Goal: Transaction & Acquisition: Book appointment/travel/reservation

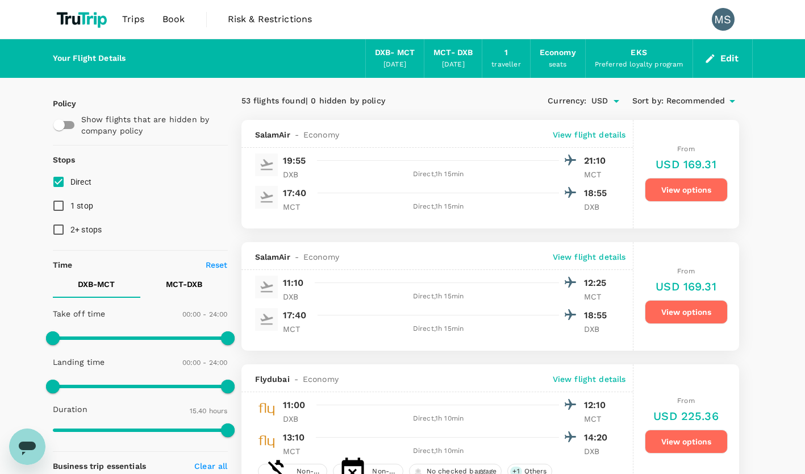
click at [496, 99] on div "Currency : USD Sort by : Recommended" at bounding box center [614, 101] width 249 height 19
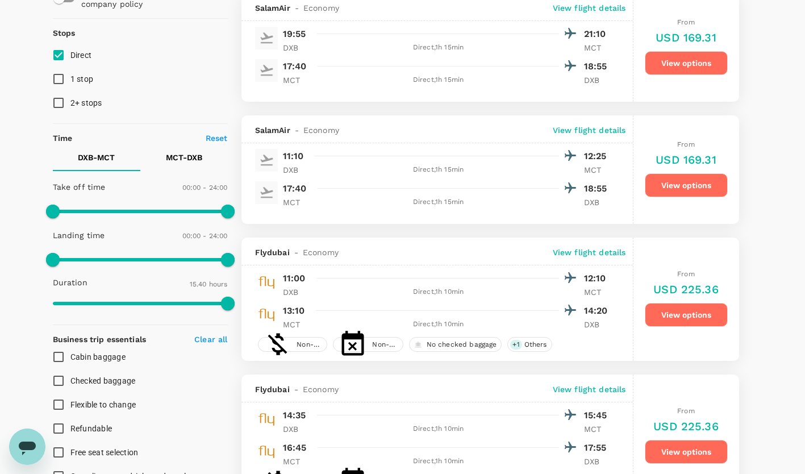
scroll to position [122, 0]
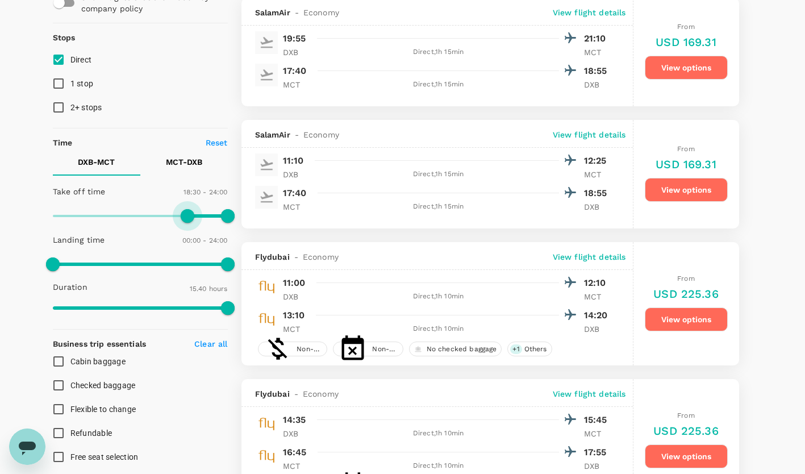
type input "1170"
drag, startPoint x: 52, startPoint y: 215, endPoint x: 196, endPoint y: 211, distance: 144.4
click at [196, 211] on span at bounding box center [195, 216] width 14 height 14
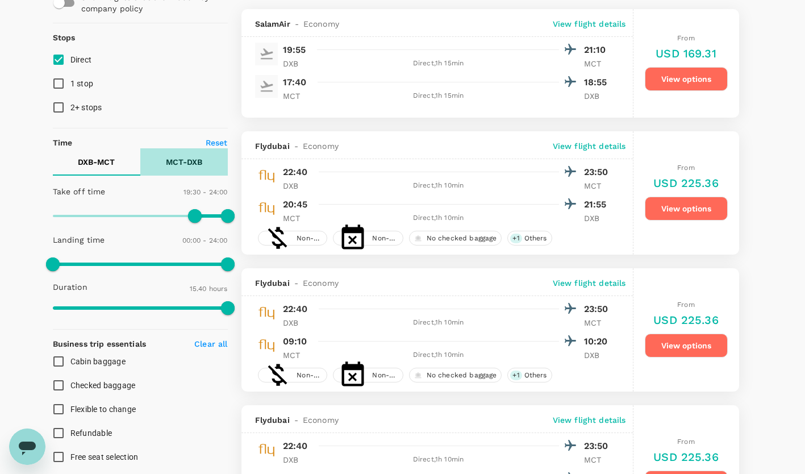
click at [187, 161] on p "MCT - DXB" at bounding box center [184, 161] width 36 height 11
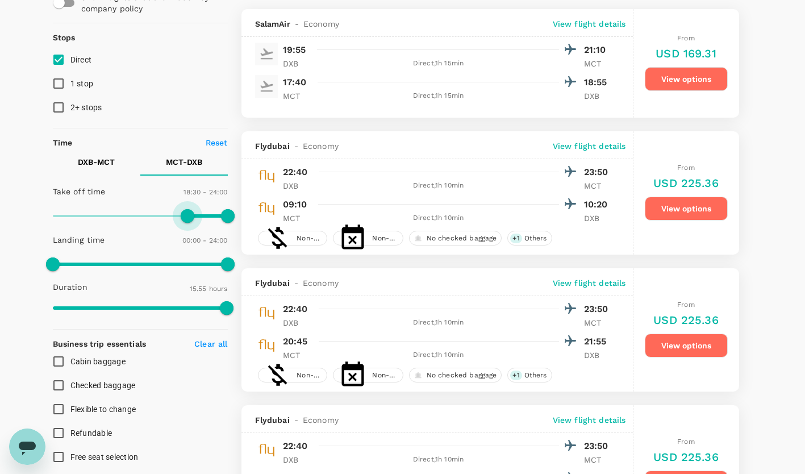
type input "1080"
drag, startPoint x: 58, startPoint y: 218, endPoint x: 184, endPoint y: 222, distance: 126.3
click at [184, 222] on span at bounding box center [184, 216] width 14 height 14
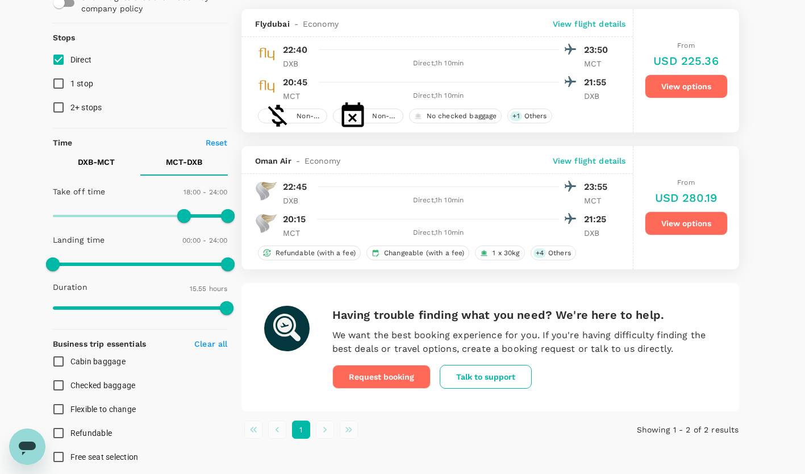
scroll to position [0, 0]
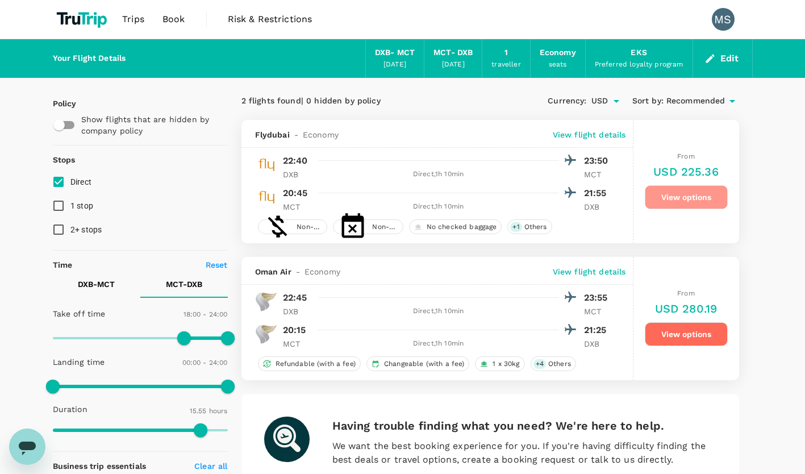
click at [704, 198] on button "View options" at bounding box center [686, 197] width 83 height 24
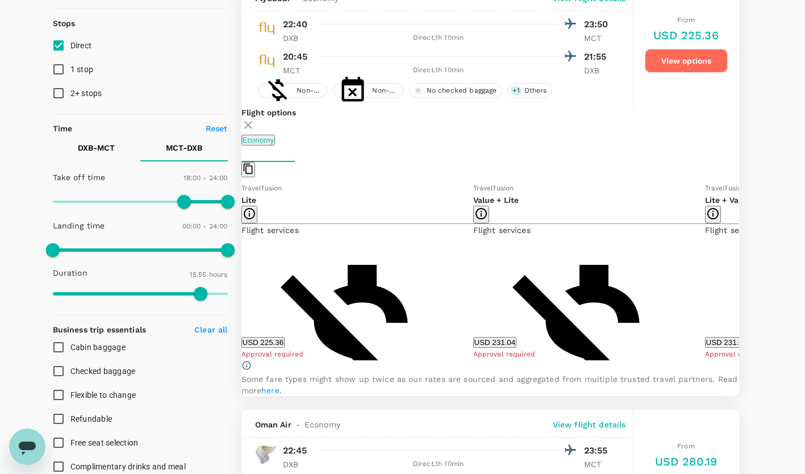
scroll to position [137, 0]
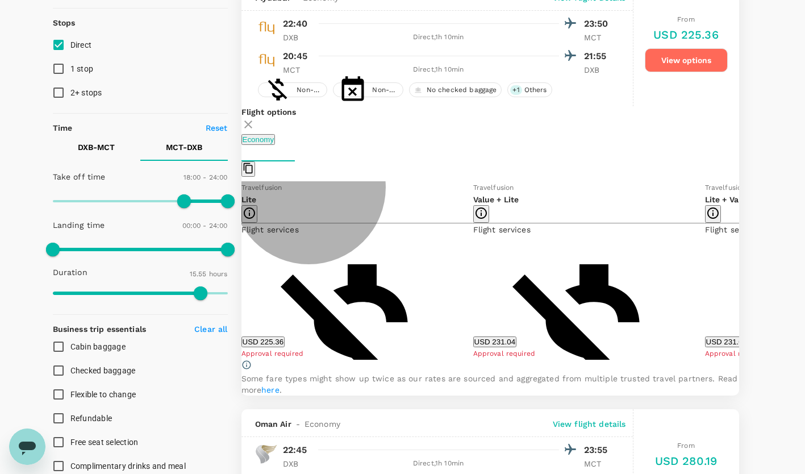
click at [509, 342] on button "USD 231.04" at bounding box center [495, 341] width 44 height 11
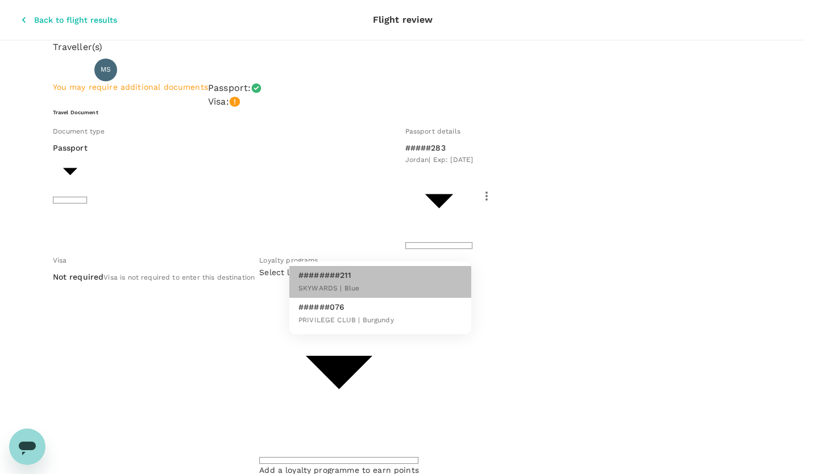
click at [424, 282] on li "########211 SKYWARDS | Blue" at bounding box center [380, 282] width 182 height 32
type input "ed48799f-1f4a-48c4-b186-87a602c69cdd"
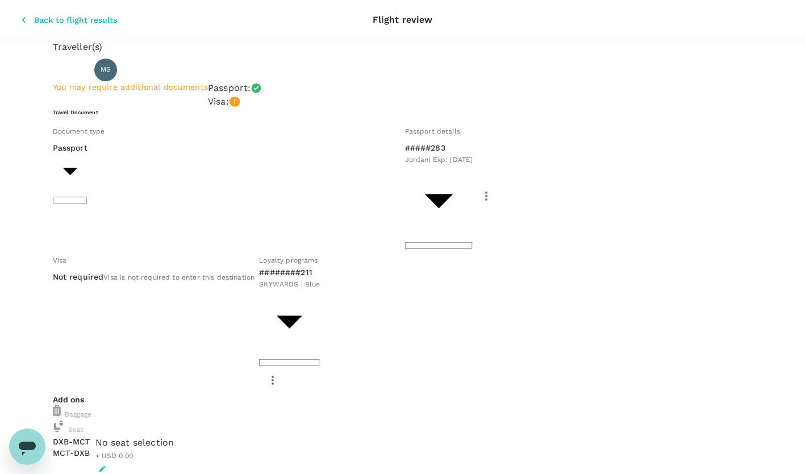
click at [516, 259] on div "Travel Document Document type Passport Passport ​ Passport details #####283 Jor…" at bounding box center [403, 251] width 700 height 285
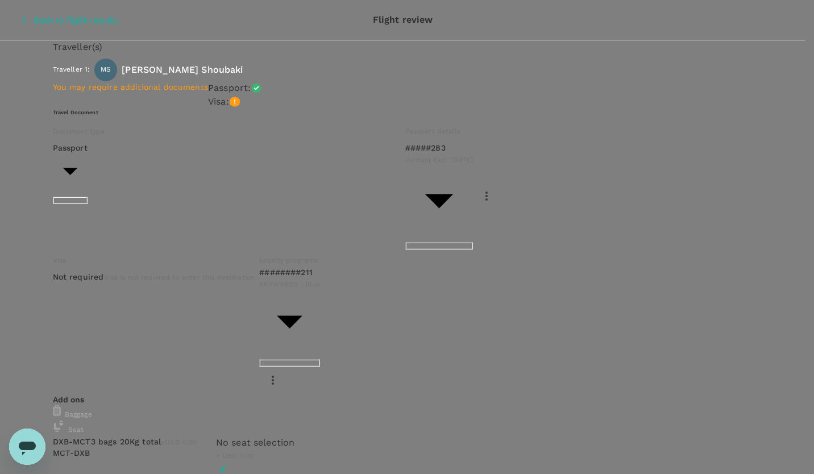
type input "9e3f84f6-e8e2-4b84-9802-540fead0bac2"
type textarea "Oman BD Trip to meet prospect clients and partners."
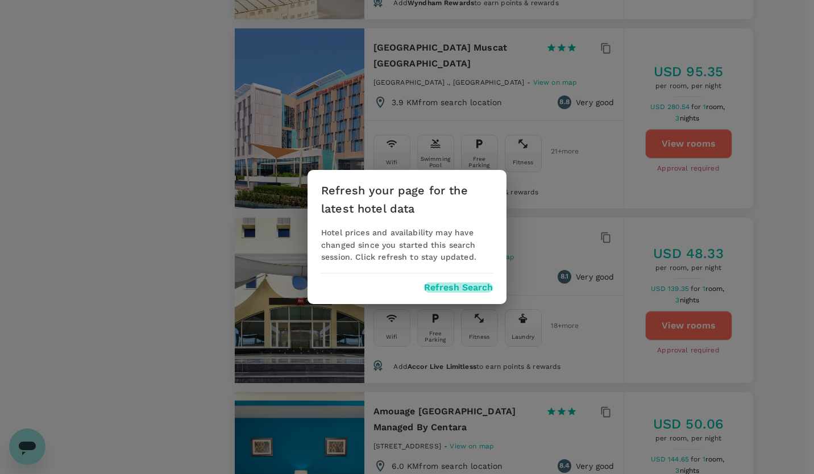
click at [448, 293] on button "Refresh Search" at bounding box center [458, 287] width 69 height 10
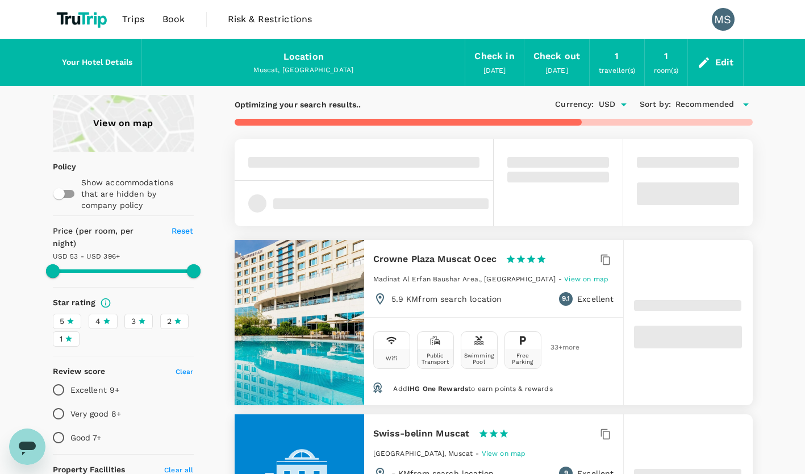
type input "499.57"
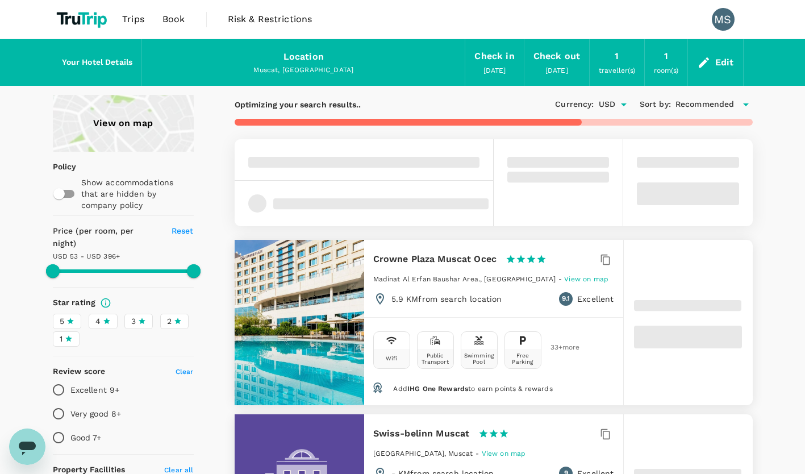
type input "33"
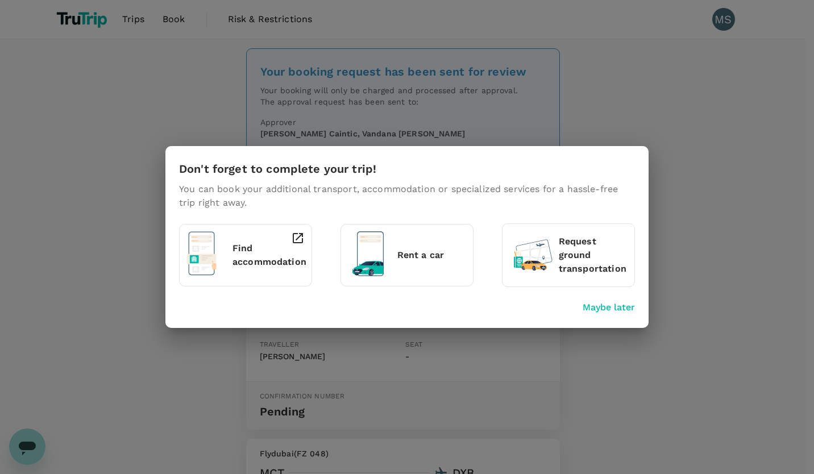
click at [236, 258] on p "Find accommodation" at bounding box center [269, 255] width 74 height 27
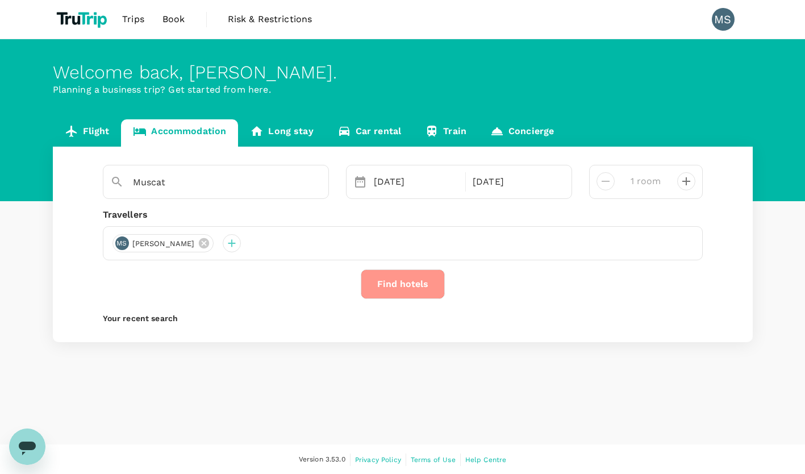
click at [398, 286] on button "Find hotels" at bounding box center [403, 284] width 84 height 30
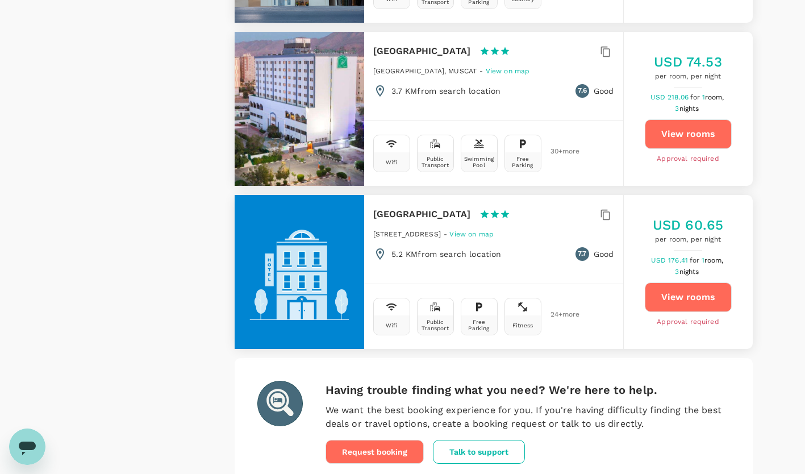
scroll to position [3231, 0]
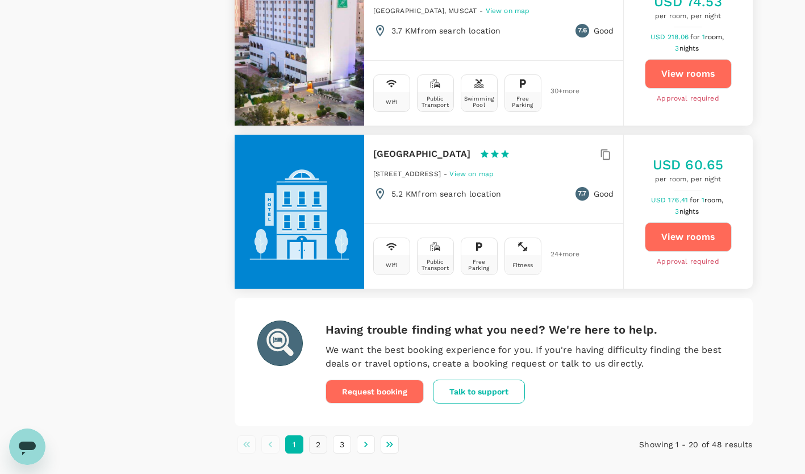
click at [319, 435] on button "2" at bounding box center [318, 444] width 18 height 18
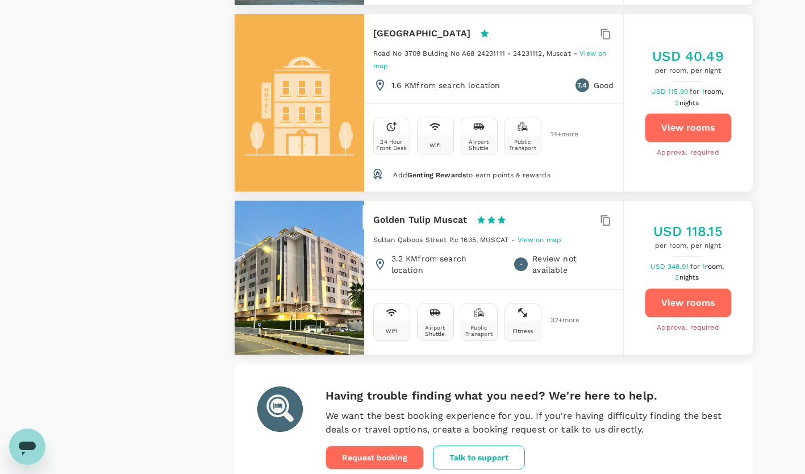
scroll to position [3361, 0]
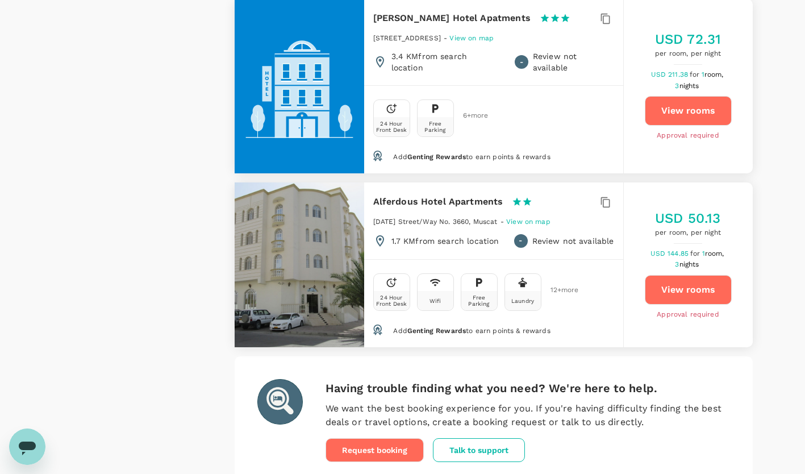
scroll to position [1341, 0]
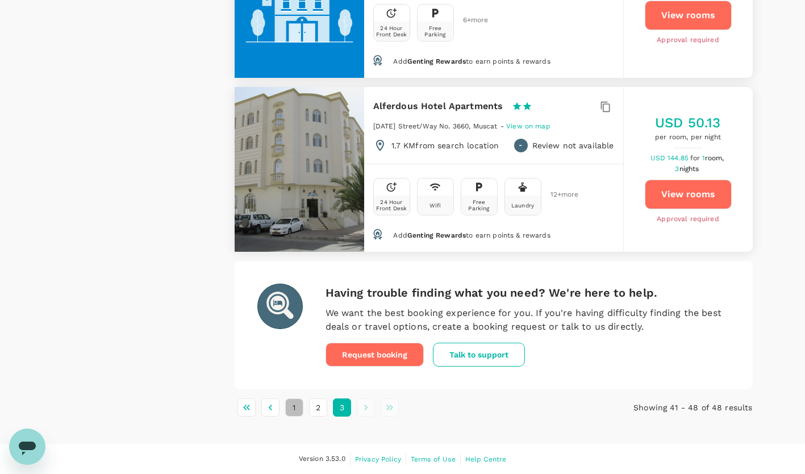
click at [289, 408] on button "1" at bounding box center [294, 407] width 18 height 18
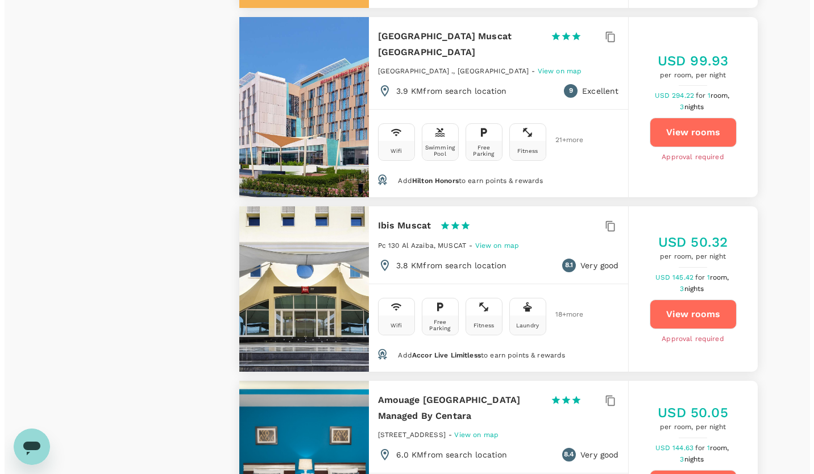
scroll to position [2329, 0]
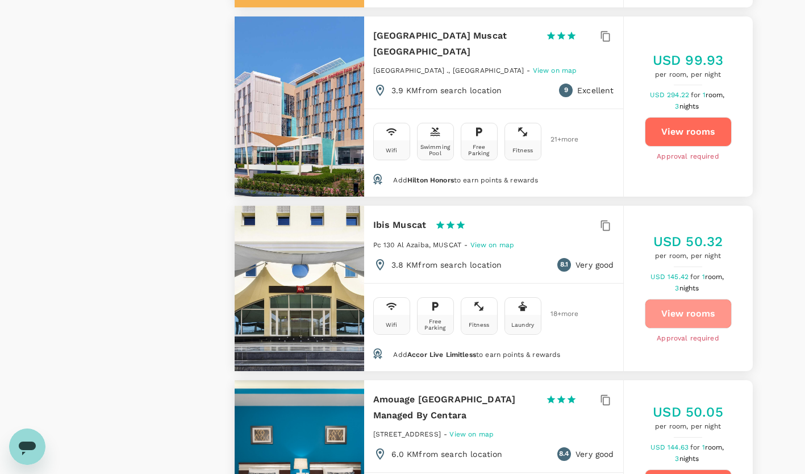
click at [700, 299] on button "View rooms" at bounding box center [688, 314] width 87 height 30
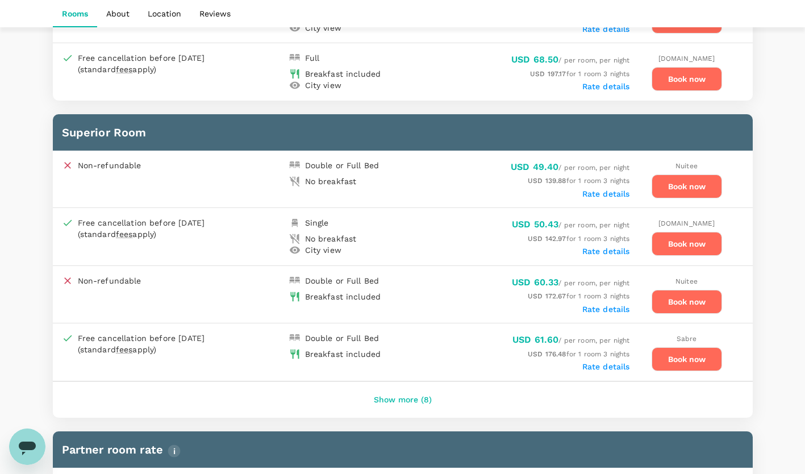
scroll to position [849, 0]
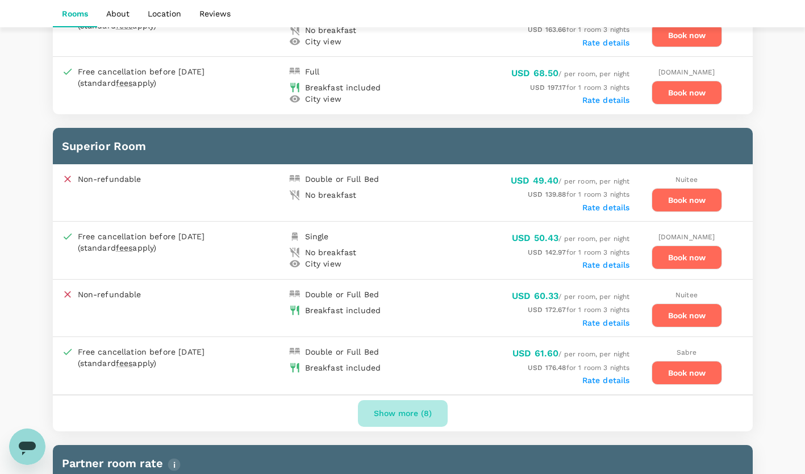
click at [418, 415] on button "Show more (8)" at bounding box center [403, 413] width 90 height 27
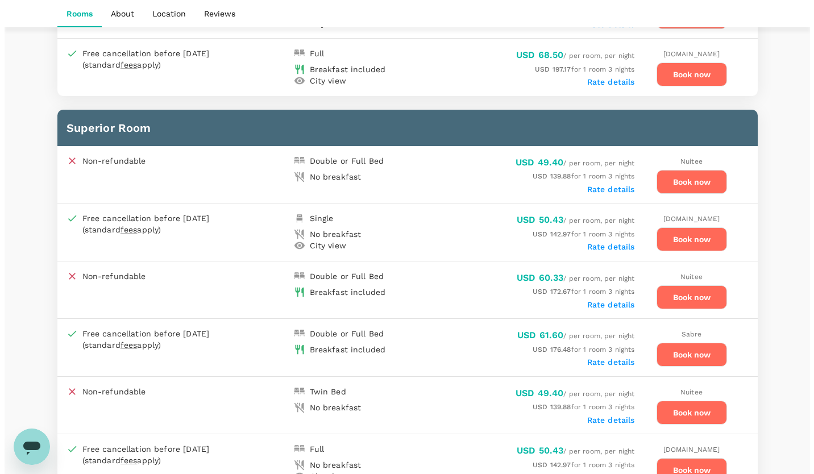
scroll to position [859, 0]
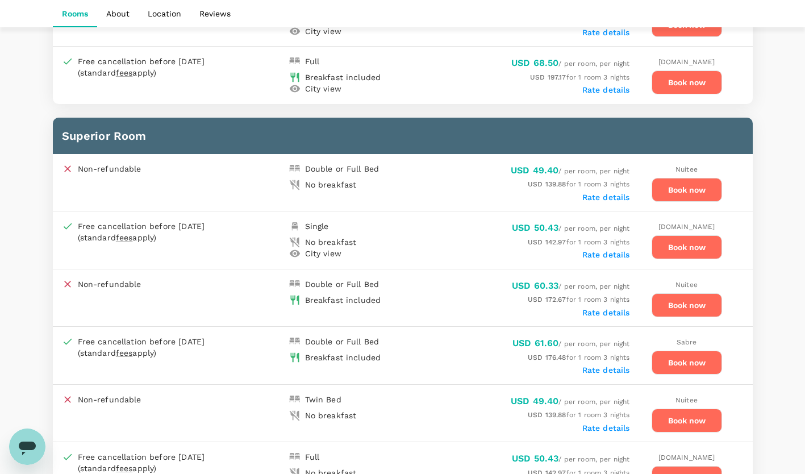
click at [695, 300] on button "Book now" at bounding box center [687, 305] width 70 height 24
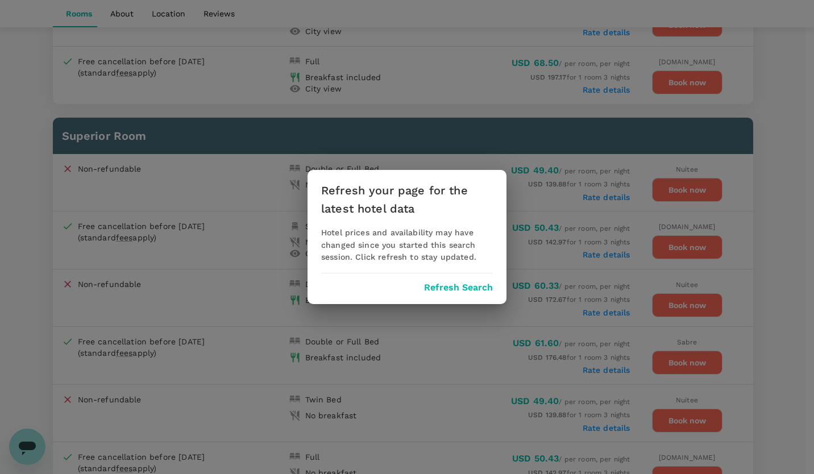
click at [471, 288] on button "Refresh Search" at bounding box center [458, 287] width 69 height 10
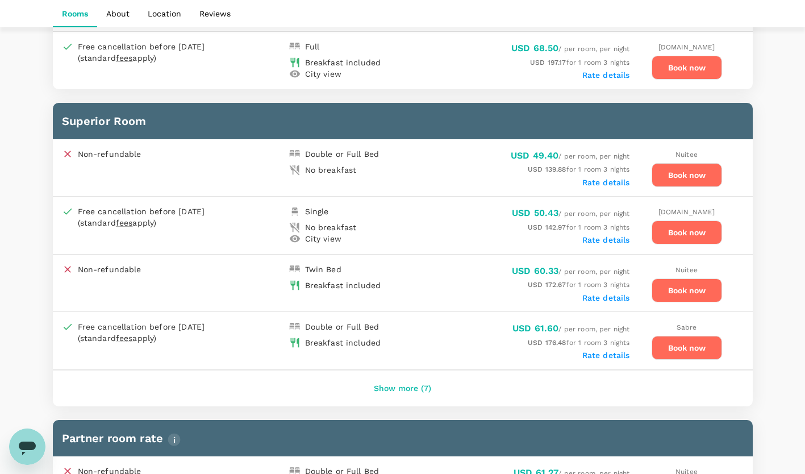
scroll to position [879, 0]
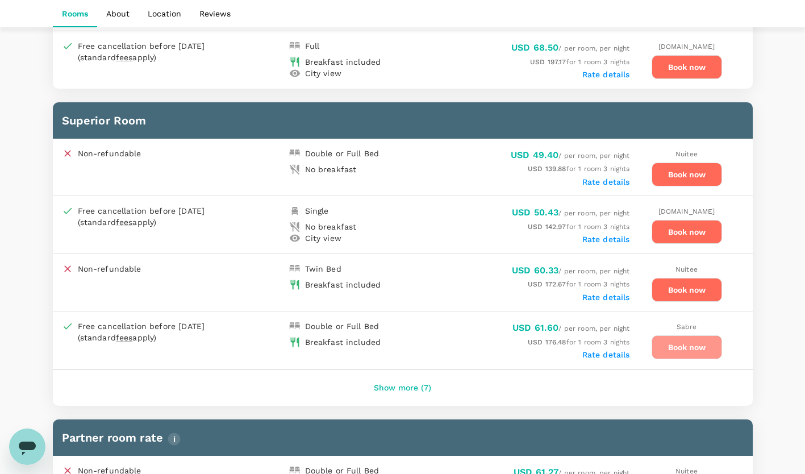
click at [685, 346] on button "Book now" at bounding box center [687, 347] width 70 height 24
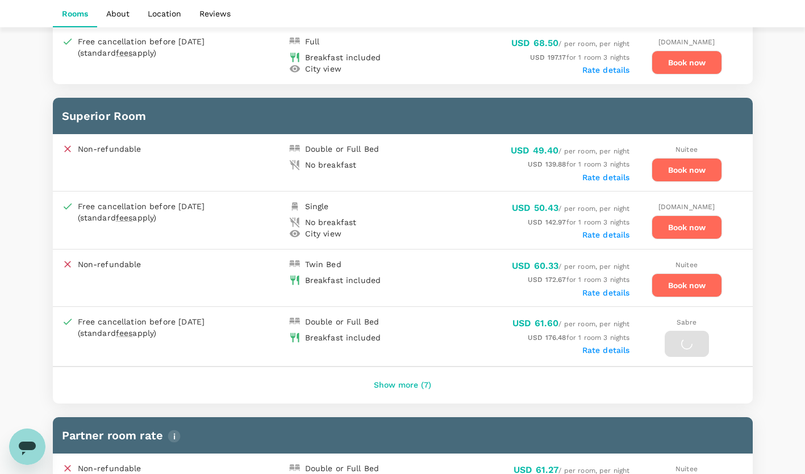
scroll to position [874, 0]
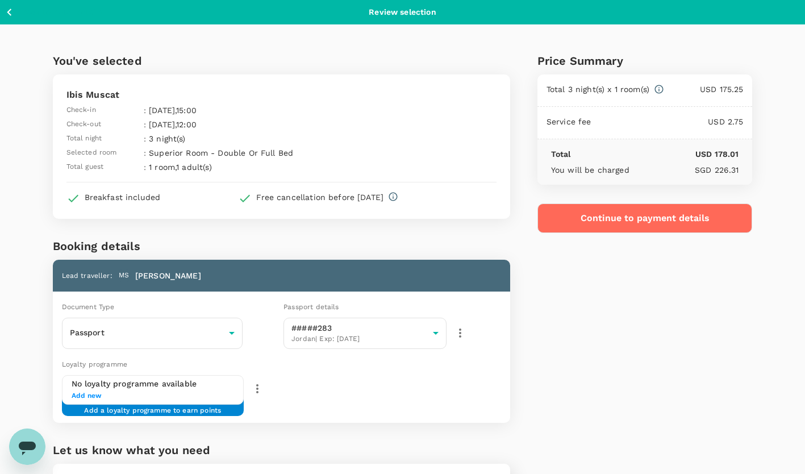
click at [142, 396] on span "Add new" at bounding box center [153, 395] width 163 height 11
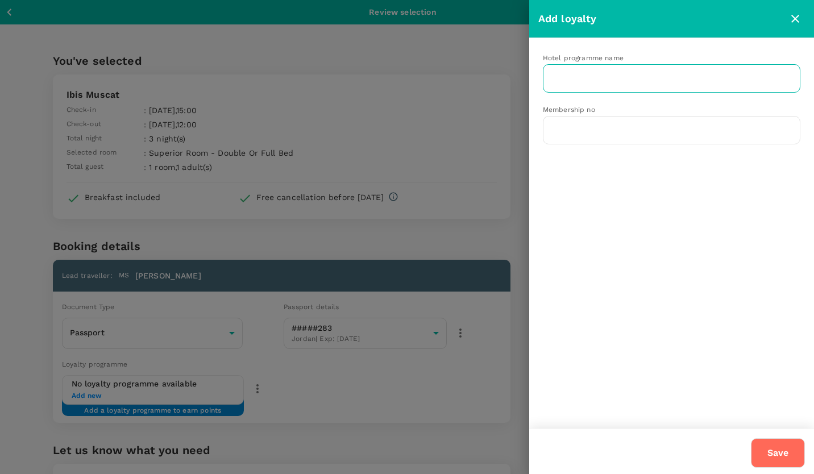
click at [611, 74] on input "text" at bounding box center [663, 79] width 230 height 22
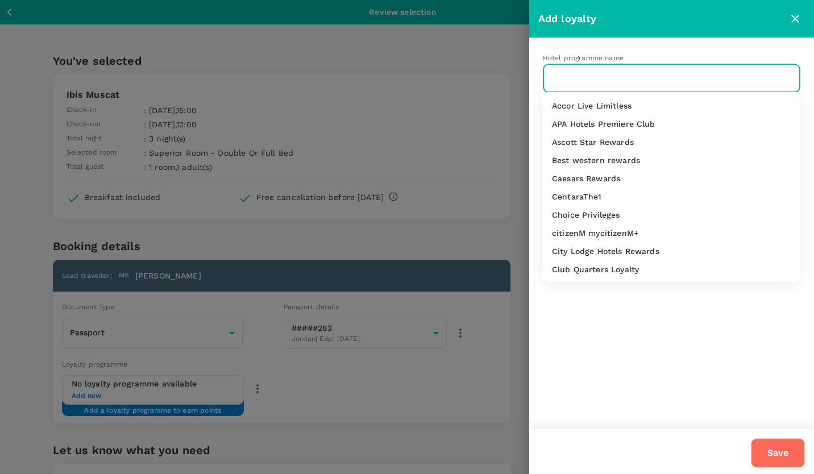
click at [611, 109] on p "Accor Live Limitless" at bounding box center [592, 105] width 80 height 11
type input "Accor Live Limitless"
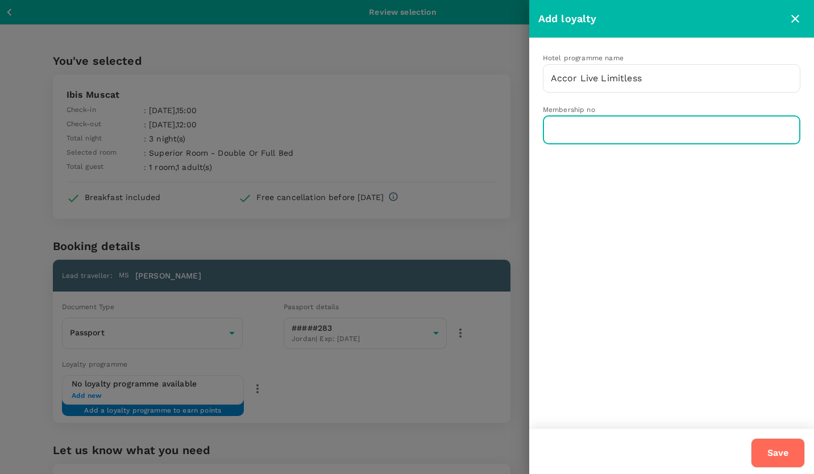
click at [613, 125] on input "text" at bounding box center [671, 130] width 257 height 28
type input "6923087DZ"
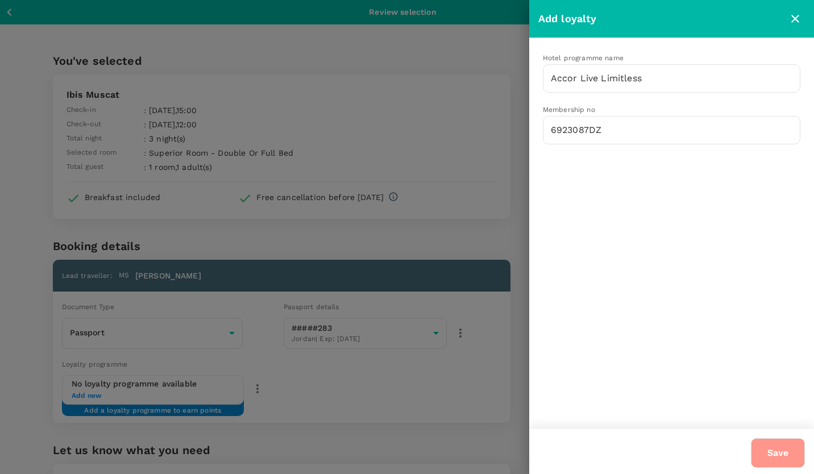
click at [771, 454] on button "Save" at bounding box center [778, 453] width 54 height 30
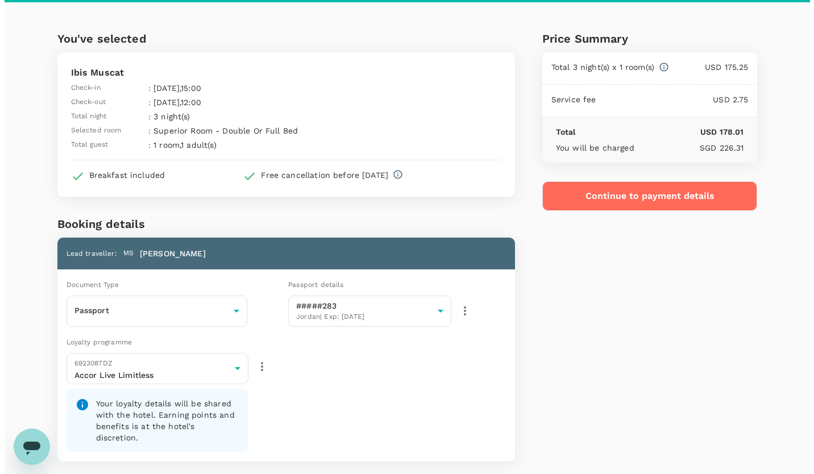
scroll to position [22, 0]
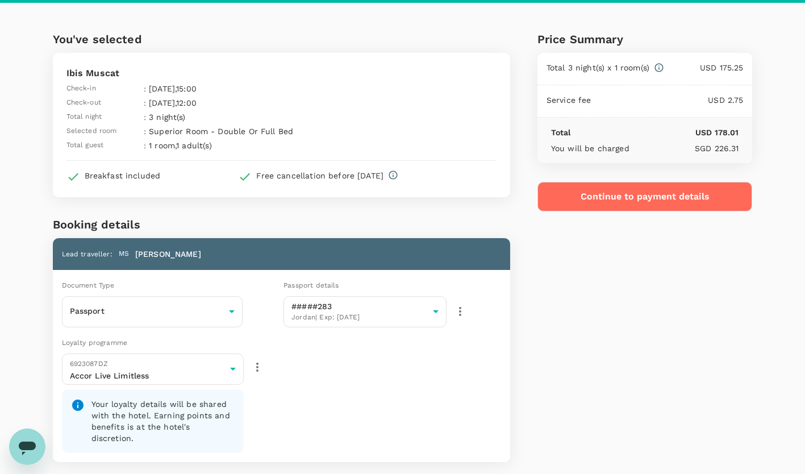
click at [641, 198] on button "Continue to payment details" at bounding box center [645, 197] width 215 height 30
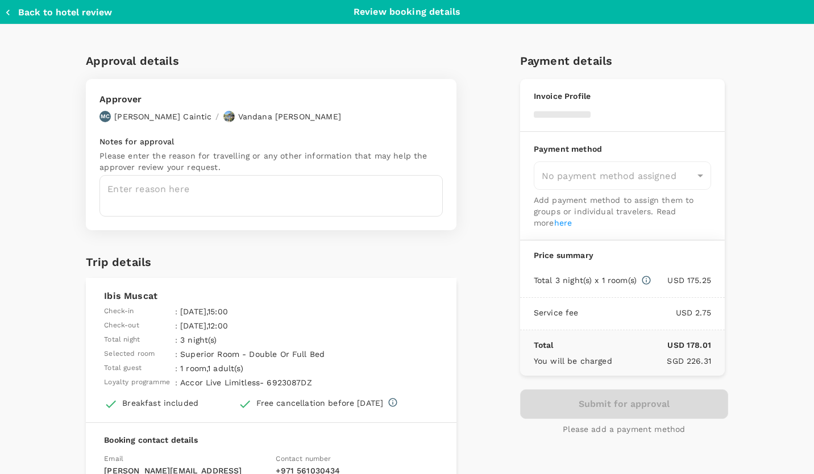
type input "9e3f84f6-e8e2-4b84-9802-540fead0bac2"
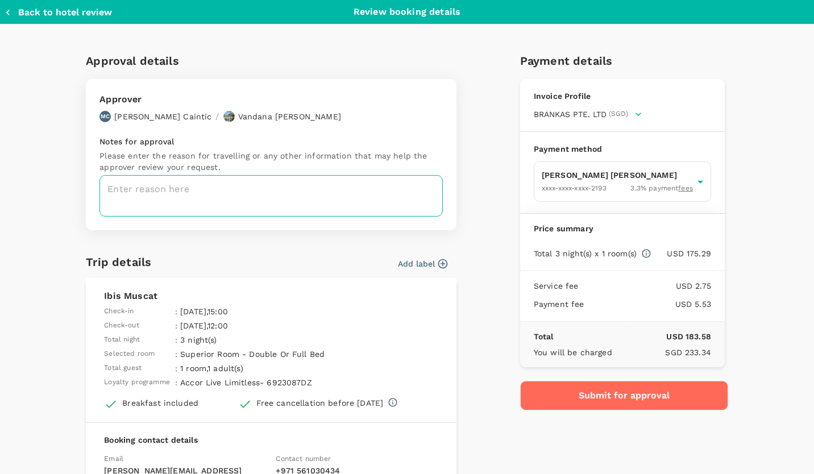
click at [305, 198] on textarea at bounding box center [270, 195] width 343 height 41
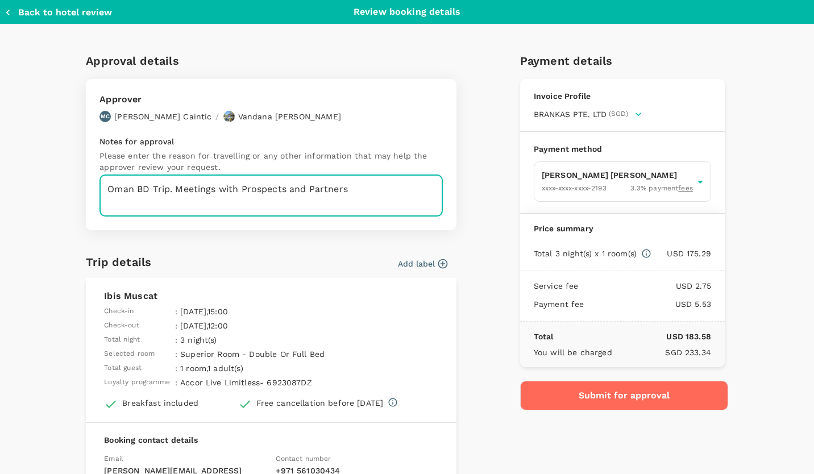
type textarea "Oman BD Trip. Meetings with Prospects and Partners"
click at [641, 390] on button "Submit for approval" at bounding box center [624, 396] width 208 height 30
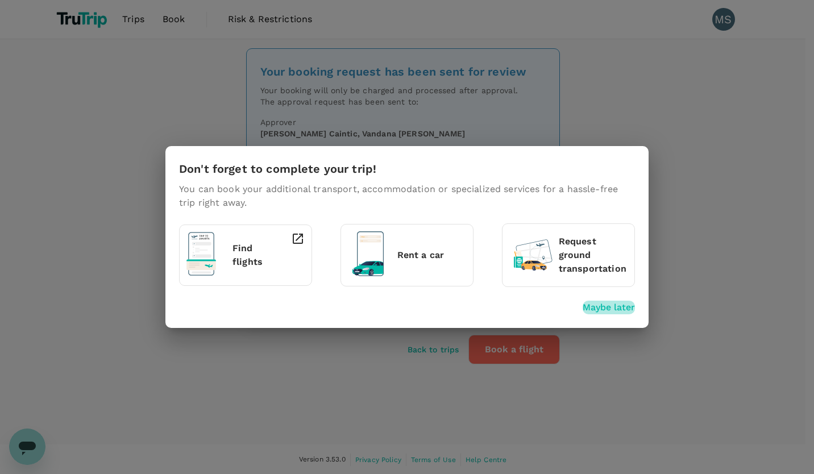
click at [621, 310] on p "Maybe later" at bounding box center [609, 308] width 52 height 14
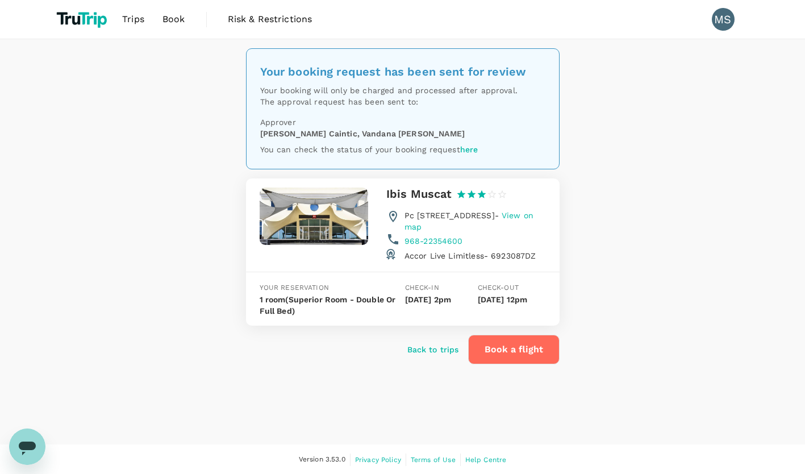
click at [465, 146] on link "here" at bounding box center [469, 149] width 18 height 9
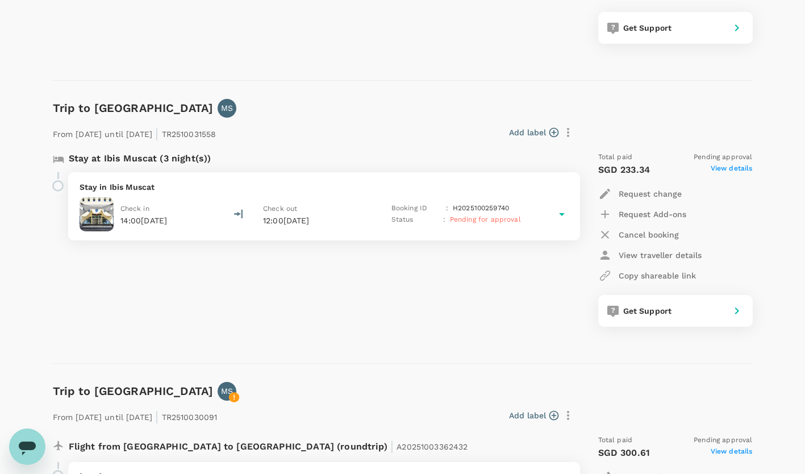
scroll to position [393, 0]
